Goal: Transaction & Acquisition: Purchase product/service

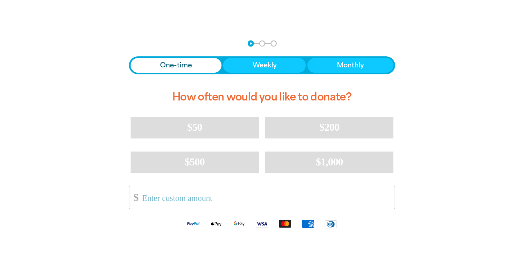
scroll to position [150, 0]
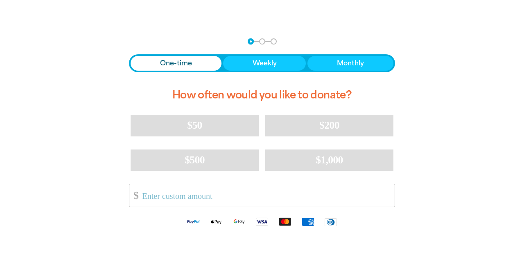
click at [184, 62] on span "One-time" at bounding box center [176, 63] width 32 height 10
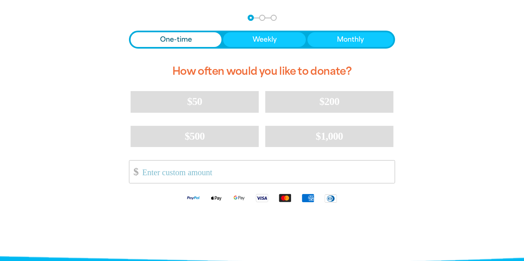
scroll to position [174, 0]
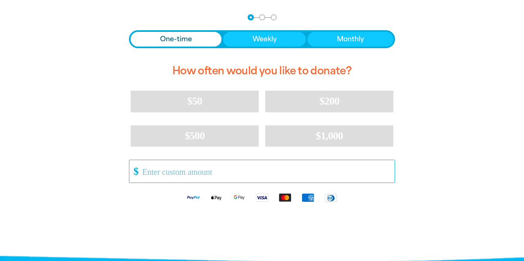
click at [171, 171] on input "Other Amount" at bounding box center [266, 171] width 258 height 22
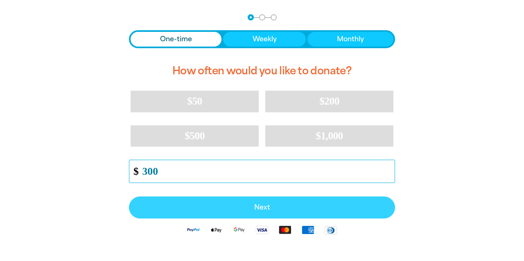
type input "300"
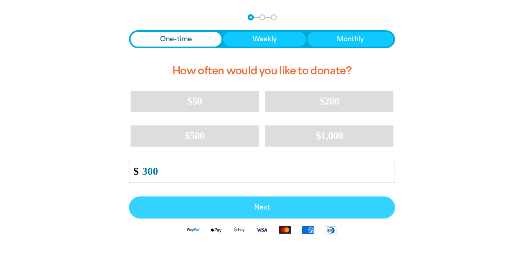
click at [262, 209] on span "Next" at bounding box center [262, 208] width 248 height 7
select select "AU"
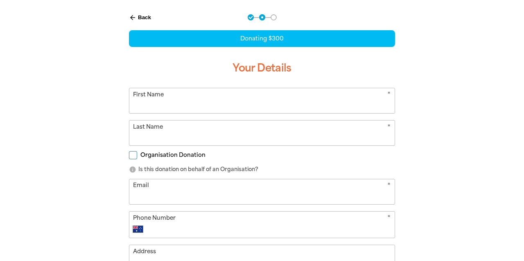
click at [237, 107] on input "First Name" at bounding box center [261, 100] width 265 height 25
type input "J&G"
type input "[PERSON_NAME]"
type input "[PHONE_NUMBER]"
type input "PO Box 4174"
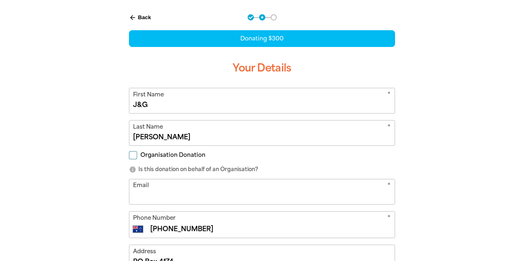
type input "[PHONE_NUMBER]"
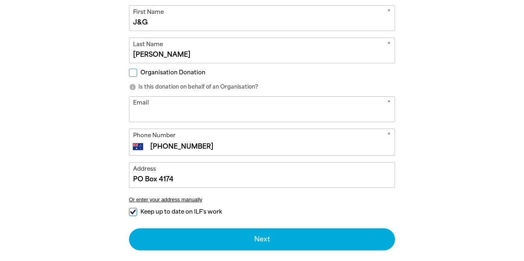
scroll to position [258, 0]
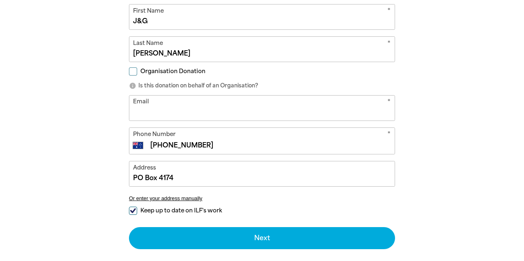
click at [260, 109] on input "Email" at bounding box center [261, 108] width 265 height 25
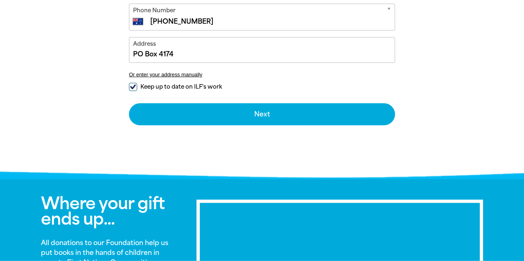
scroll to position [381, 0]
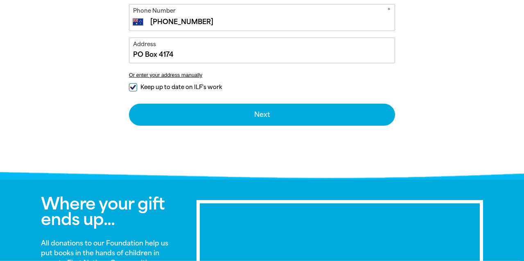
type input "j"
click at [197, 54] on input "PO Box 4174" at bounding box center [261, 50] width 265 height 25
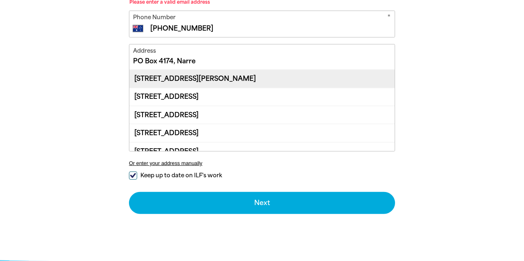
click at [269, 75] on div "[STREET_ADDRESS][PERSON_NAME]" at bounding box center [261, 79] width 265 height 18
type input "[STREET_ADDRESS][PERSON_NAME]"
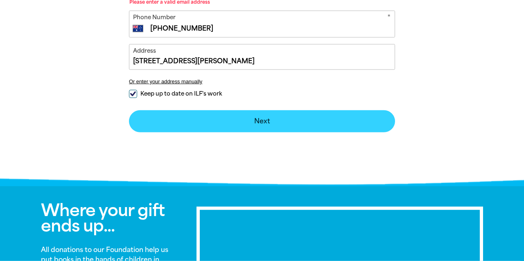
click at [263, 121] on button "Next chevron_right" at bounding box center [262, 121] width 266 height 22
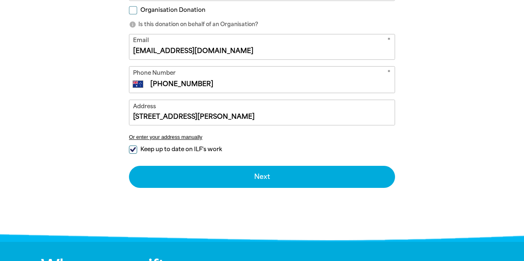
scroll to position [318, 0]
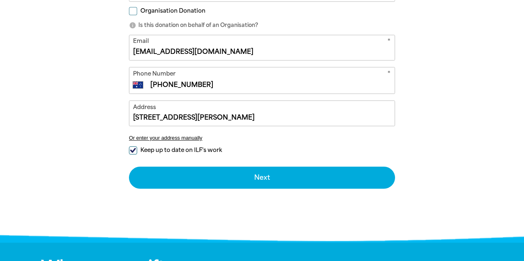
type input "[EMAIL_ADDRESS][DOMAIN_NAME]"
click at [216, 81] on input "[PHONE_NUMBER]" at bounding box center [270, 85] width 242 height 10
type input "+61 3"
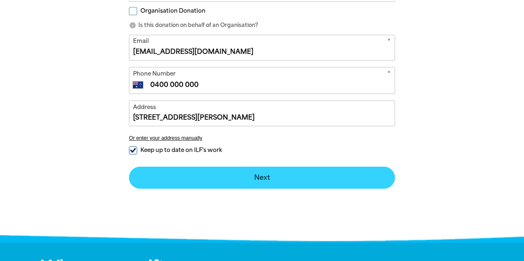
type input "0400 000 000"
click at [264, 178] on button "Next chevron_right" at bounding box center [262, 178] width 266 height 22
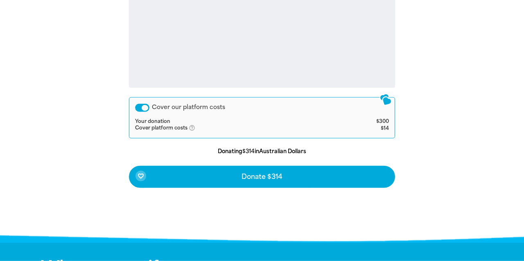
scroll to position [359, 0]
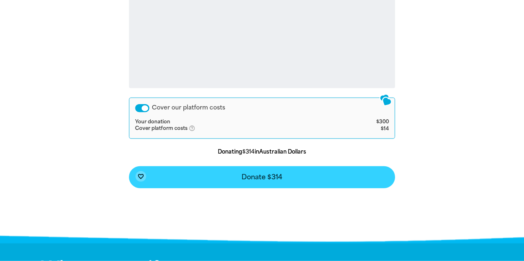
click at [274, 175] on span "Donate $314" at bounding box center [261, 177] width 41 height 7
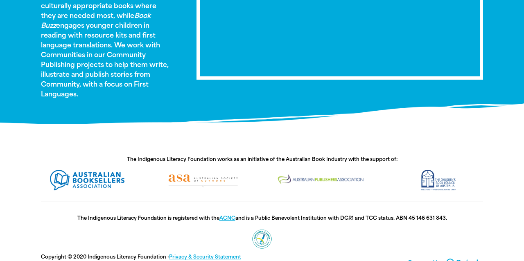
scroll to position [620, 0]
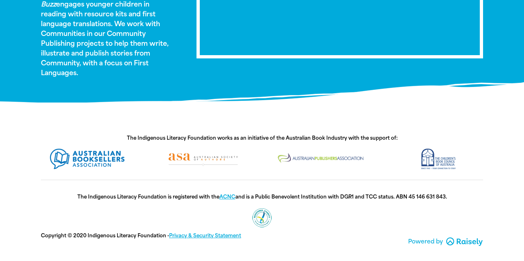
click at [373, 248] on div "Powered by [PERSON_NAME]" at bounding box center [378, 251] width 233 height 7
